Goal: Obtain resource: Obtain resource

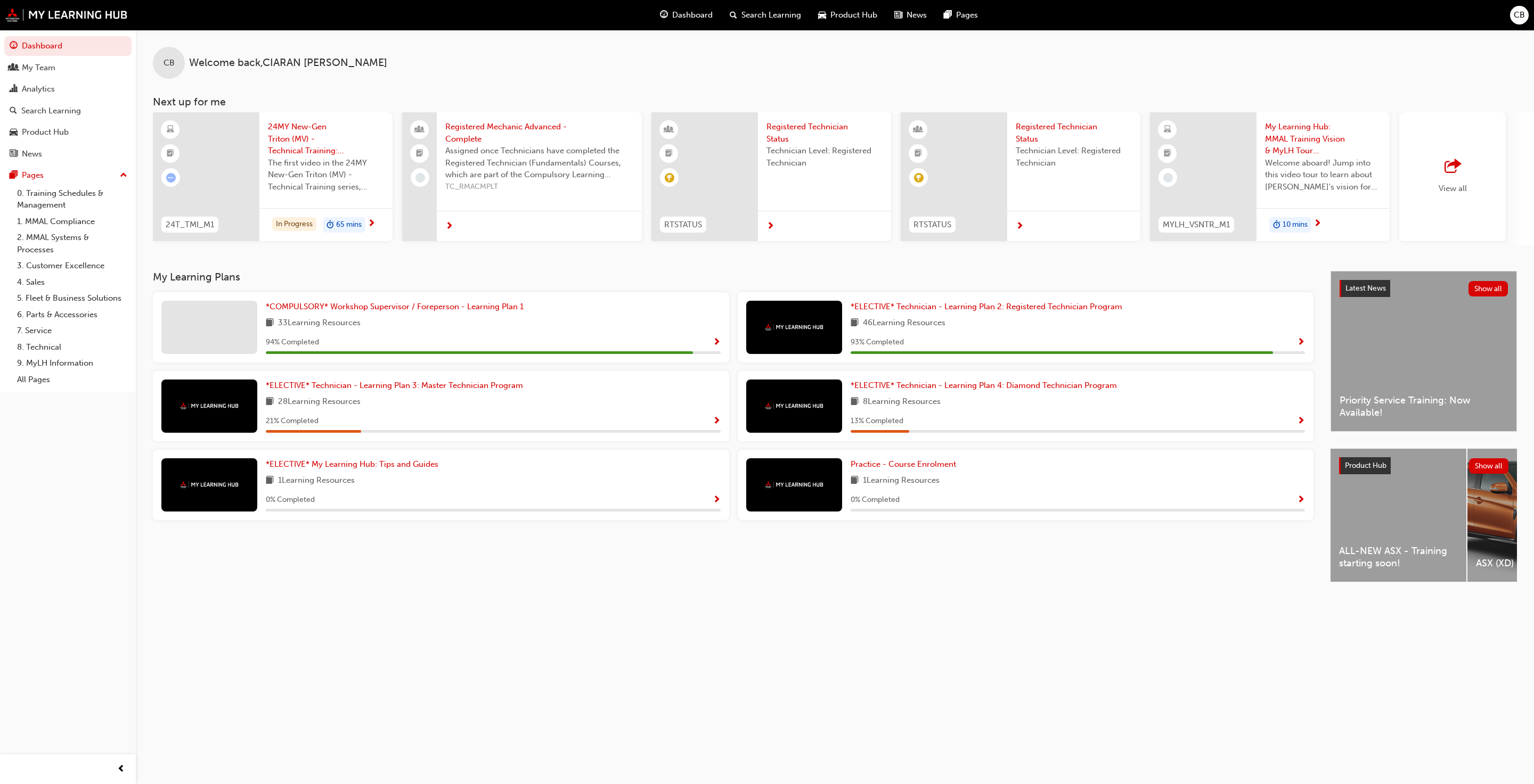
click at [798, 19] on div "Product Hub" at bounding box center [847, 15] width 76 height 22
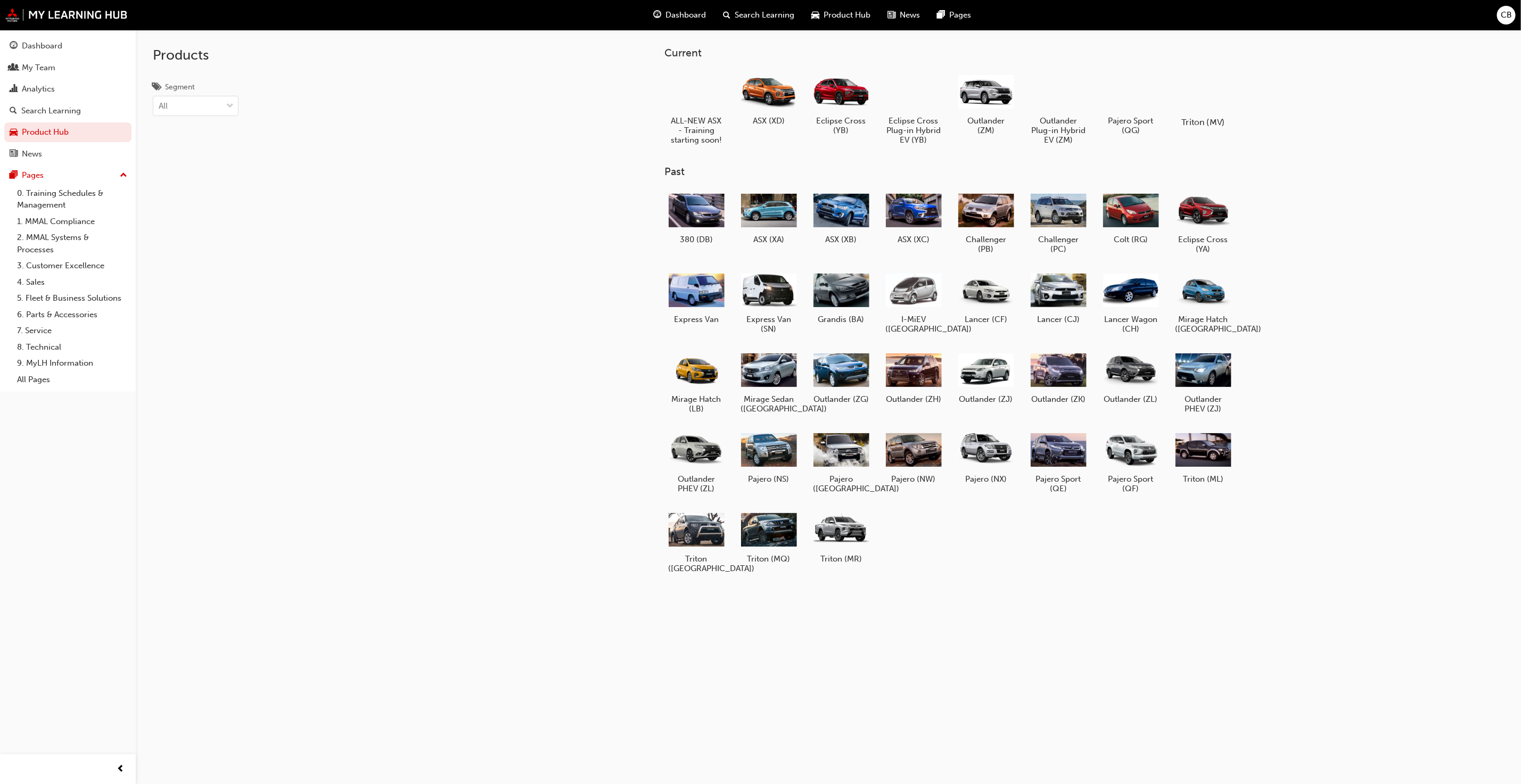
click at [798, 104] on div at bounding box center [1203, 92] width 59 height 42
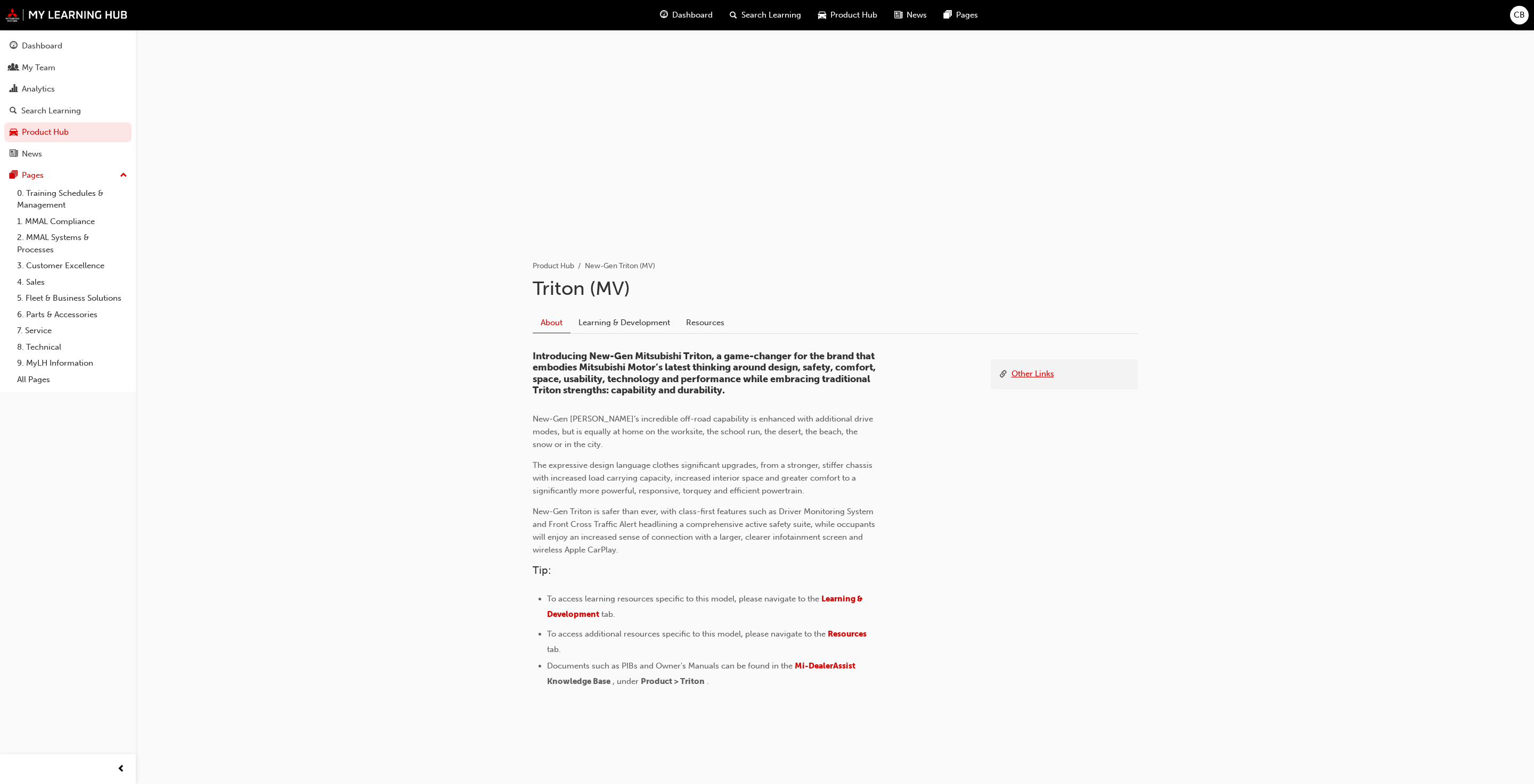
click at [798, 381] on link "Other Links" at bounding box center [1033, 374] width 42 height 13
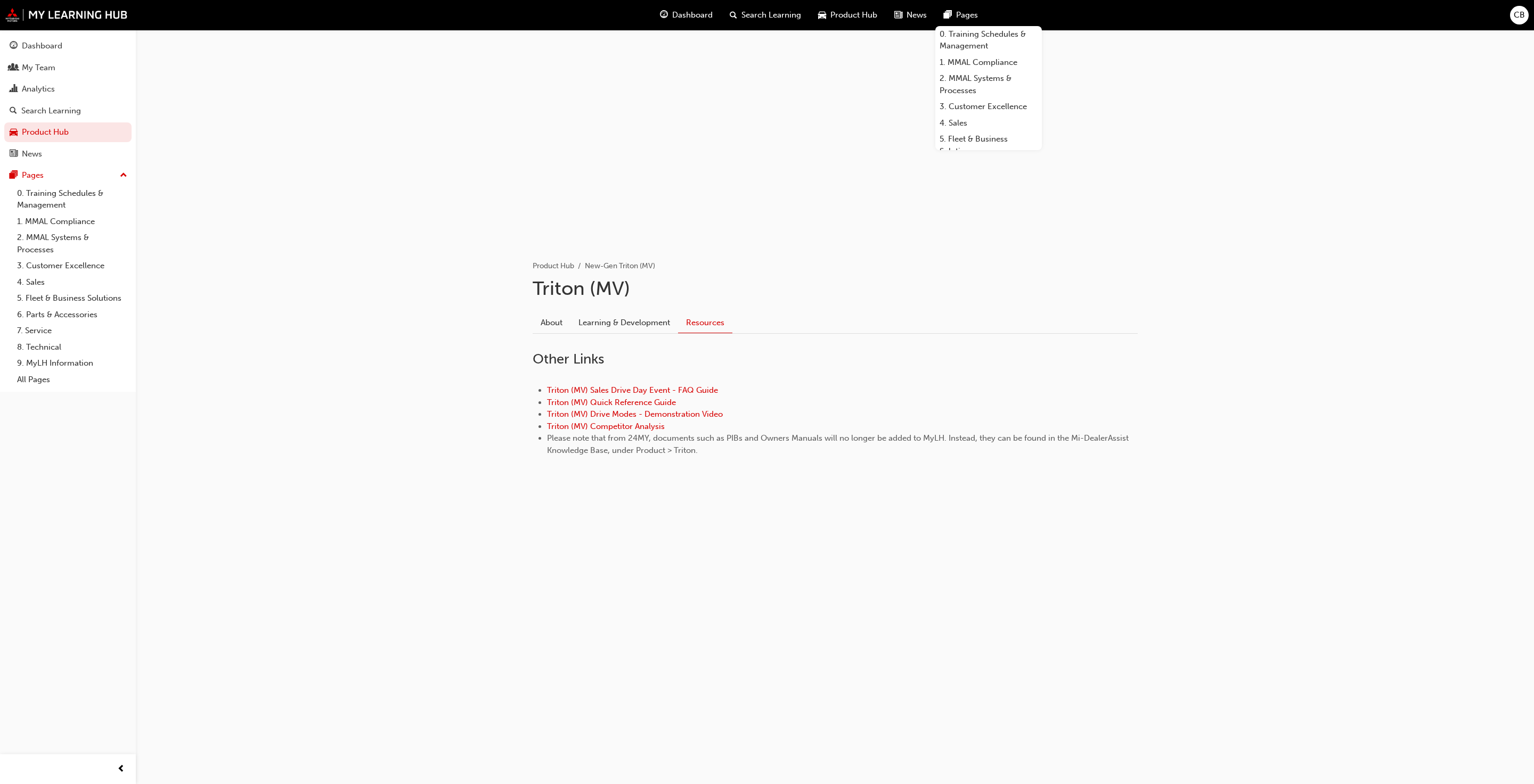
click at [798, 18] on span "Product Hub" at bounding box center [854, 16] width 47 height 13
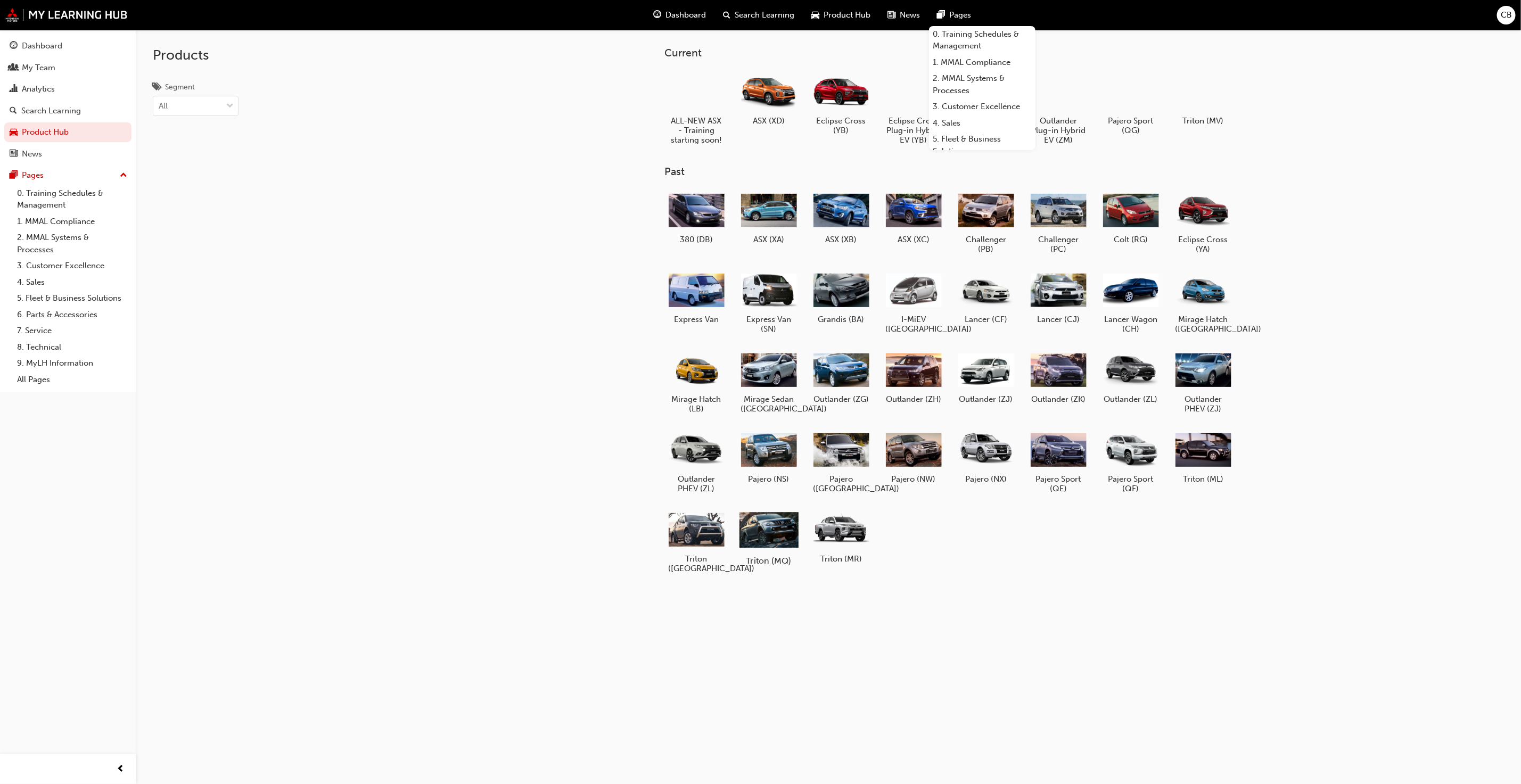
click at [779, 537] on div at bounding box center [768, 530] width 59 height 42
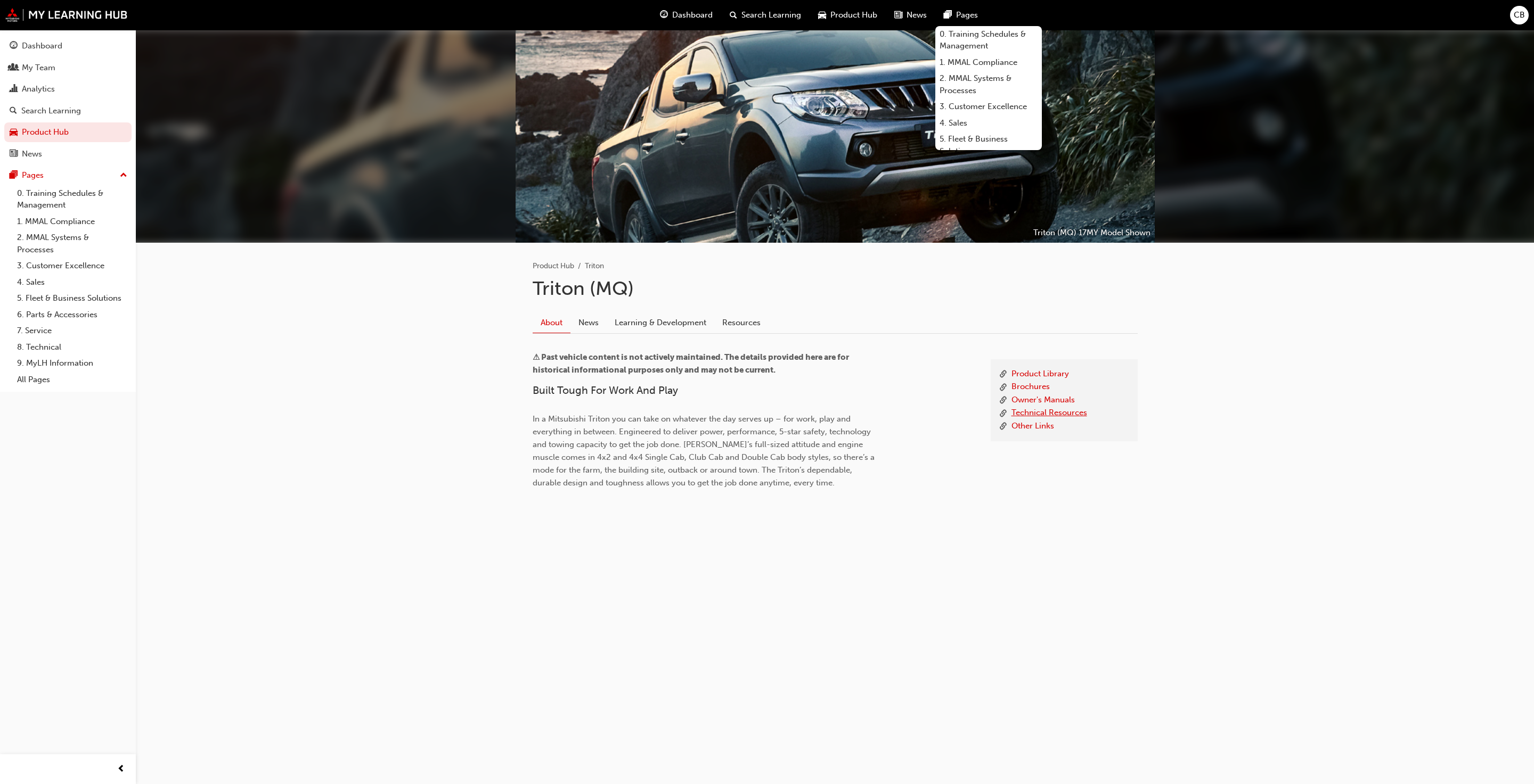
click at [798, 417] on link "Technical Resources" at bounding box center [1049, 413] width 75 height 13
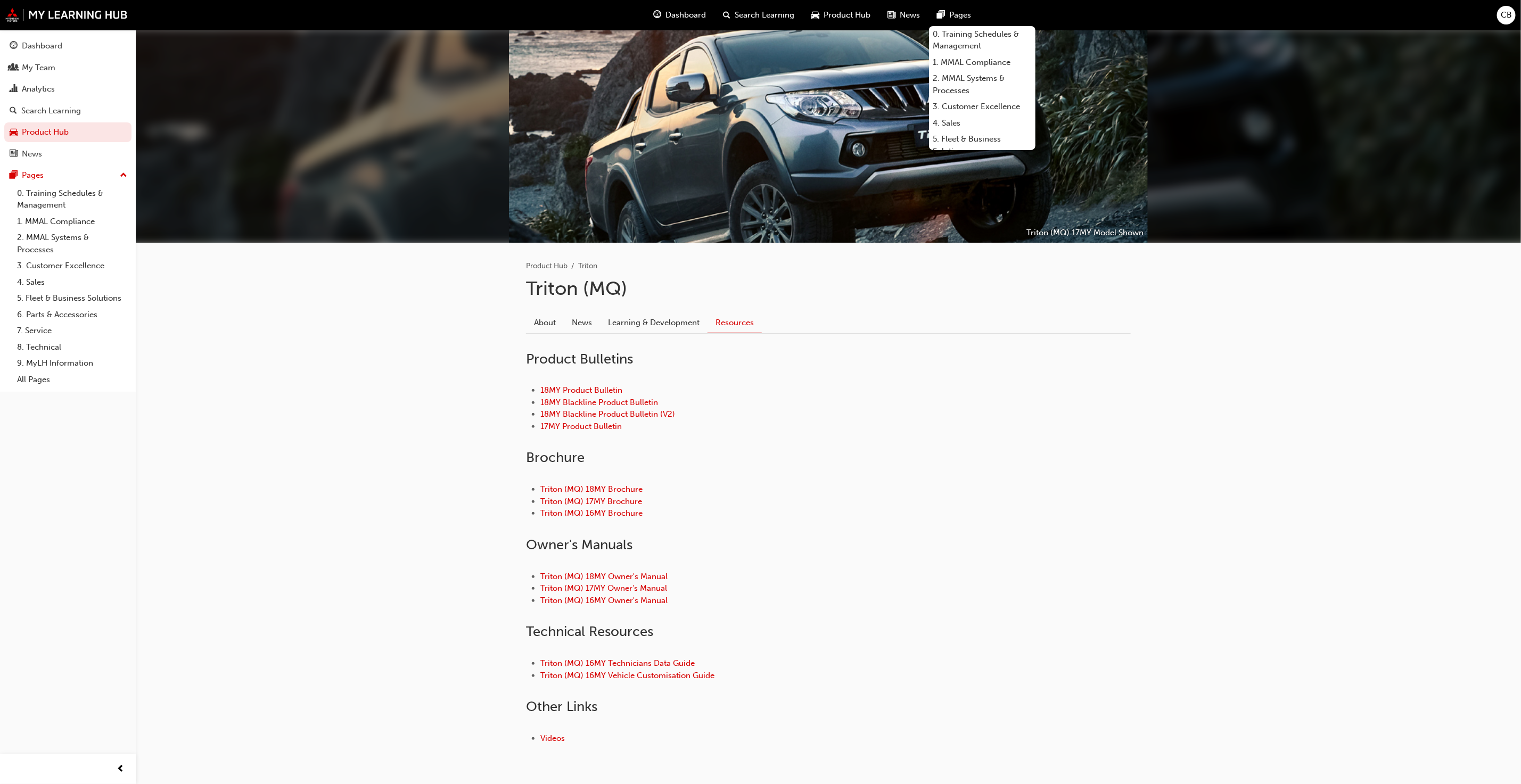
click at [641, 597] on div "Triton (MQ) 16MY Technicians Data Guide Triton (MQ) 16MY Vehicle Customisation …" at bounding box center [829, 670] width 605 height 58
click at [641, 597] on link "Triton (MQ) 16MY Technicians Data Guide" at bounding box center [617, 663] width 154 height 9
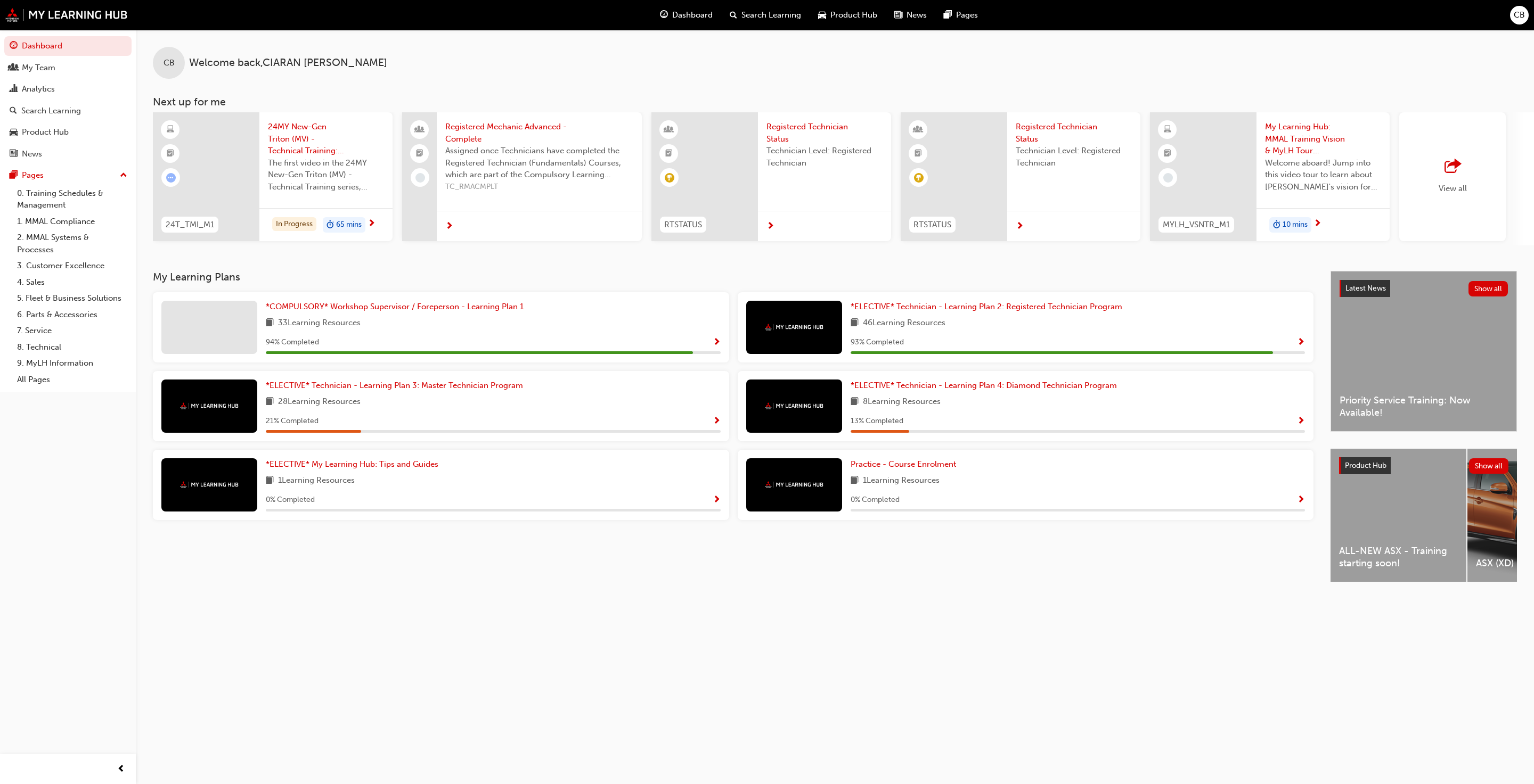
click at [786, 7] on div "Product Hub" at bounding box center [847, 15] width 76 height 22
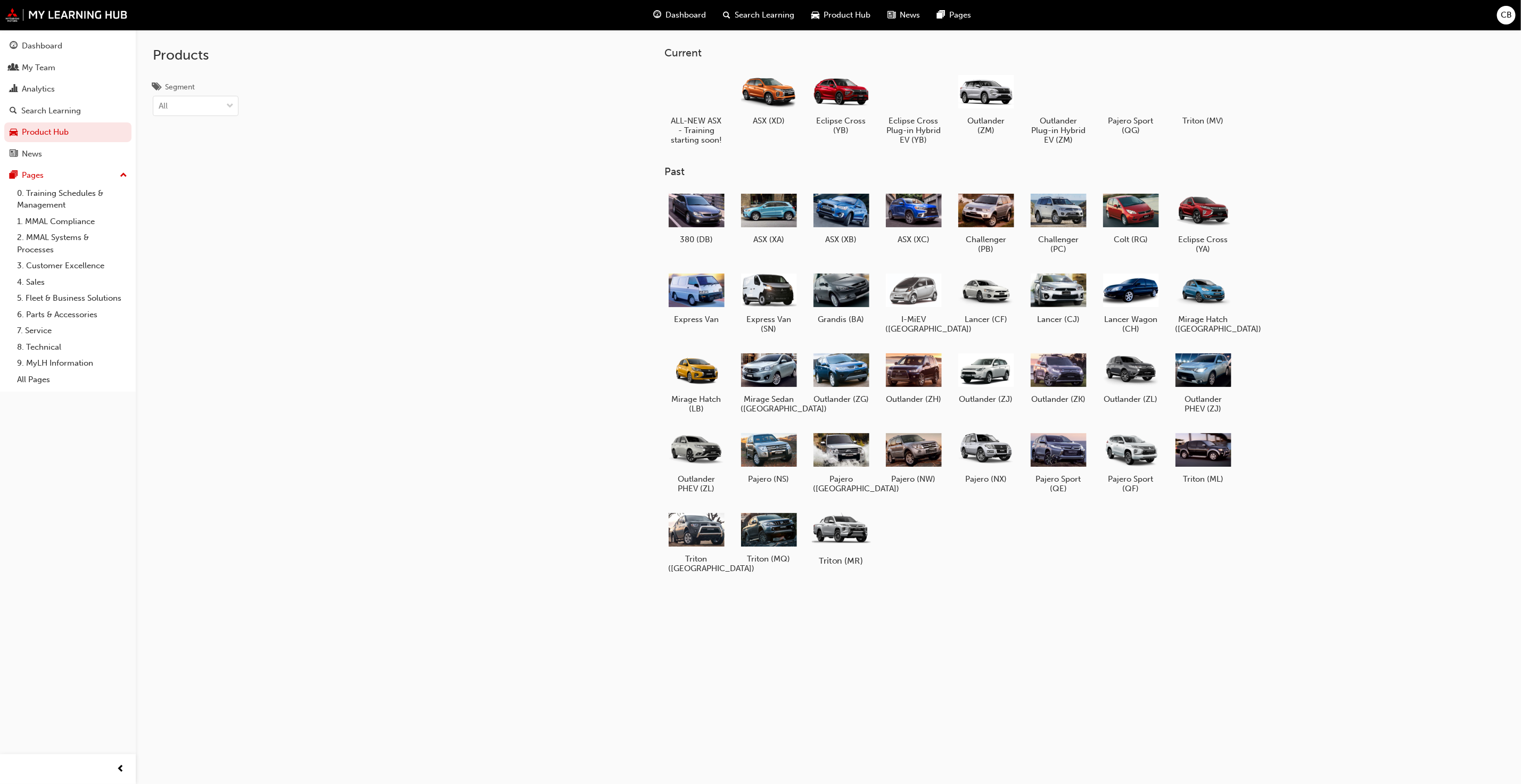
click at [786, 531] on div at bounding box center [841, 530] width 59 height 42
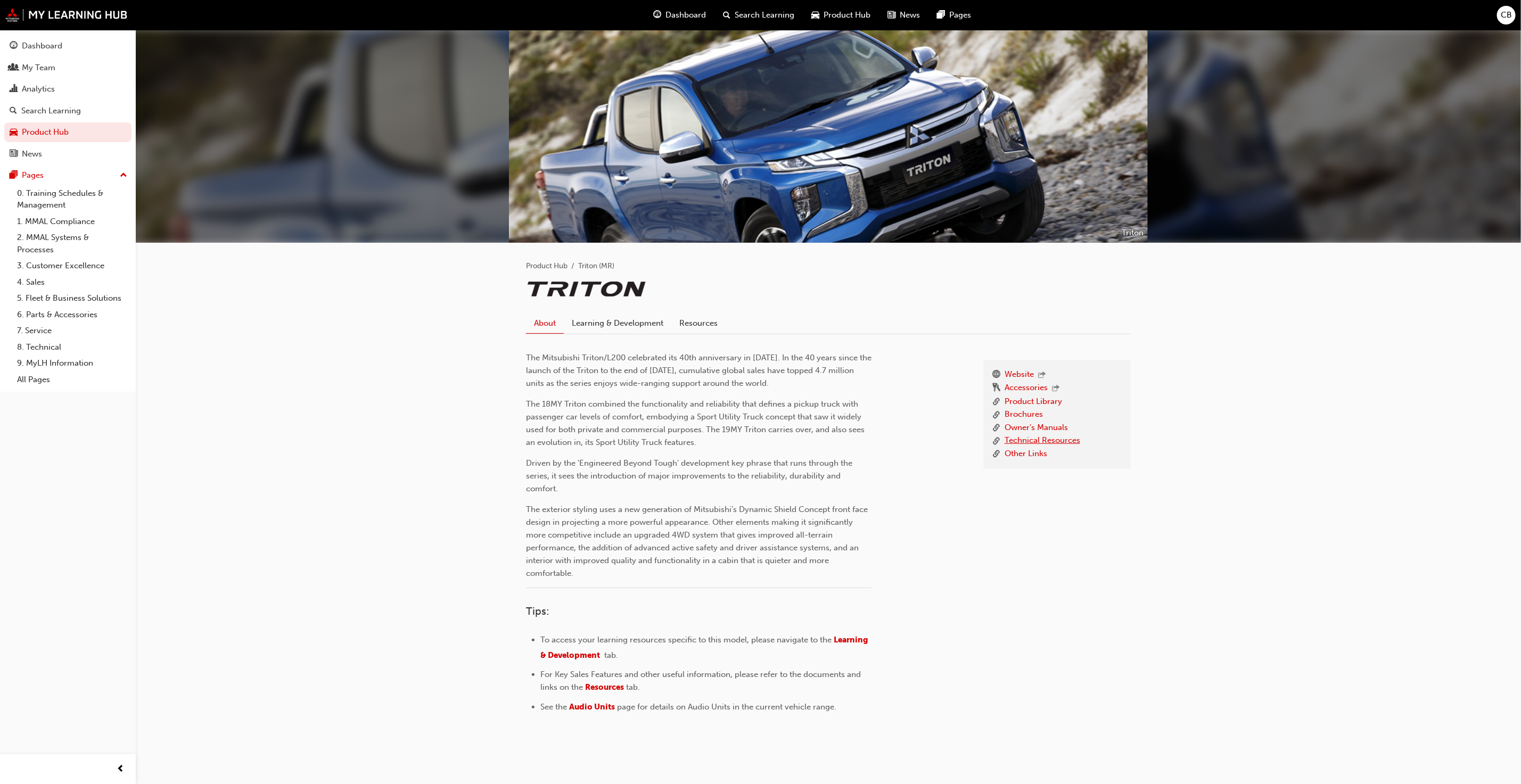
click at [786, 440] on link "Technical Resources" at bounding box center [1043, 441] width 75 height 13
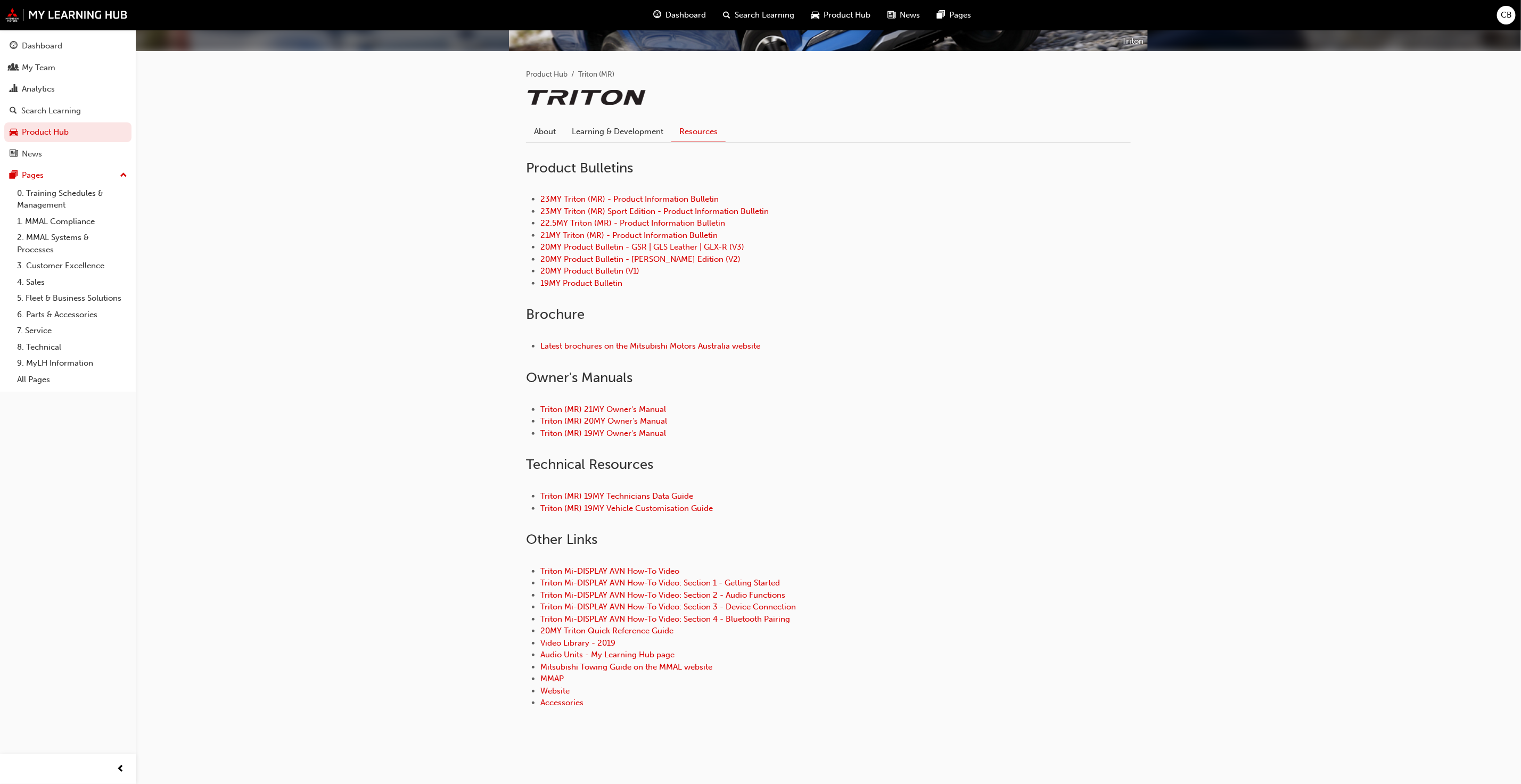
scroll to position [195, 0]
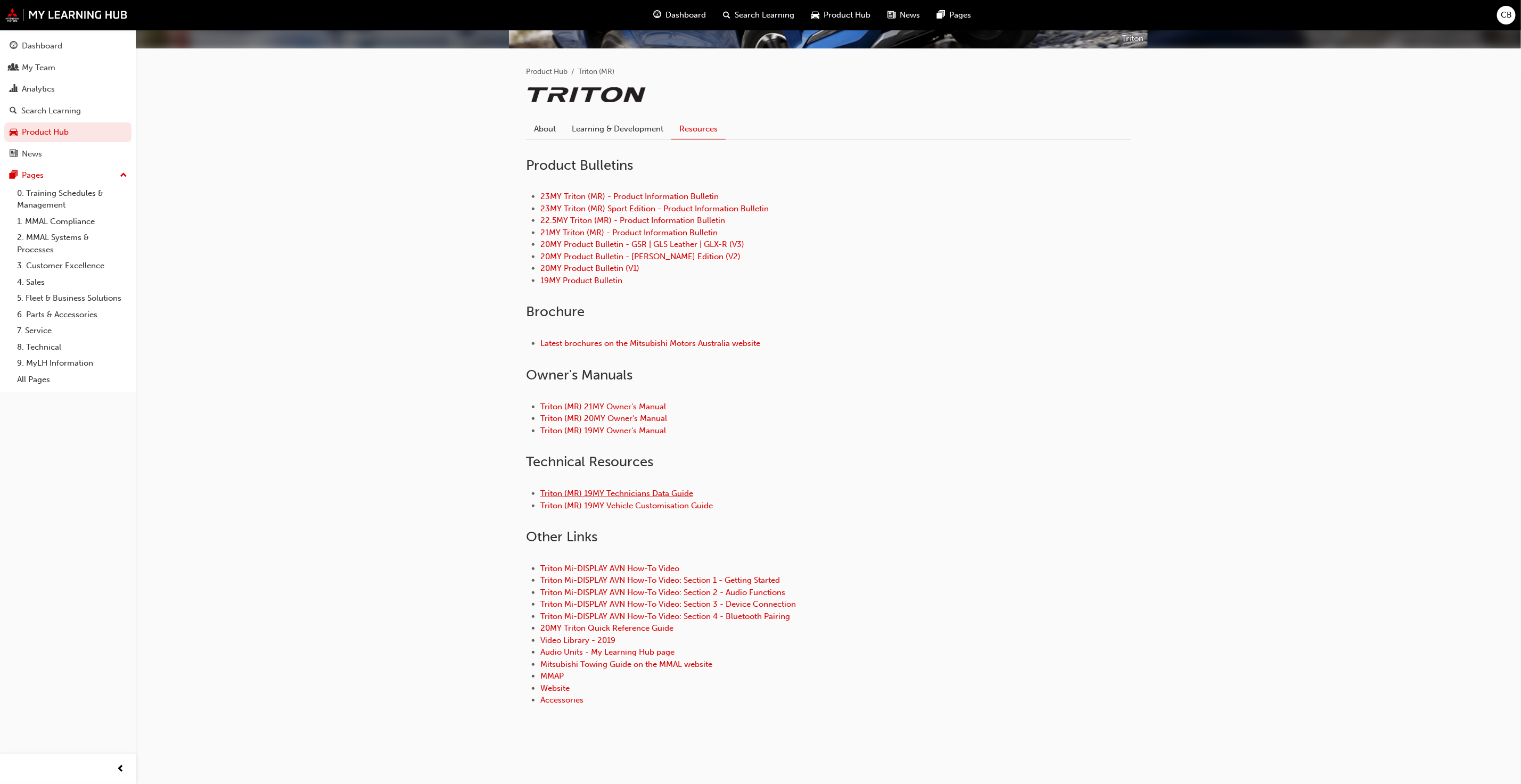
click at [671, 490] on link "Triton (MR) 19MY Technicians Data Guide" at bounding box center [616, 493] width 153 height 9
